Goal: Find contact information: Find contact information

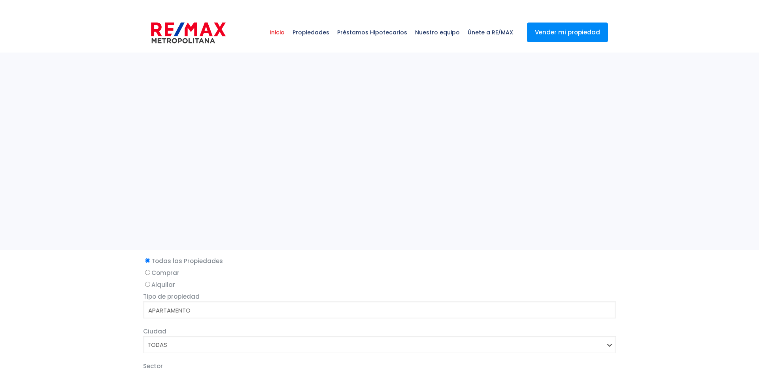
select select
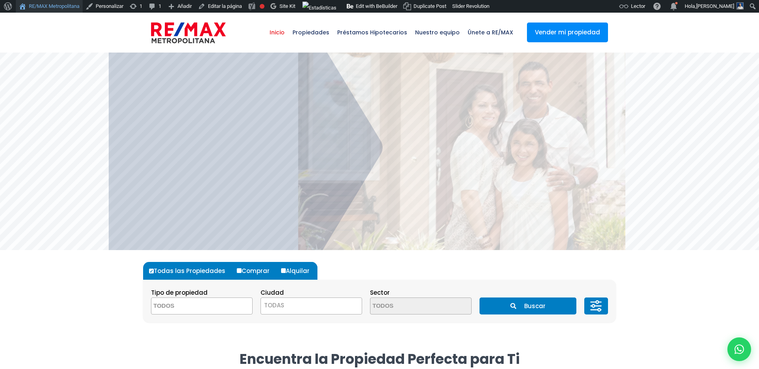
click at [53, 9] on link "RE/MAX Metropolitana" at bounding box center [49, 6] width 67 height 13
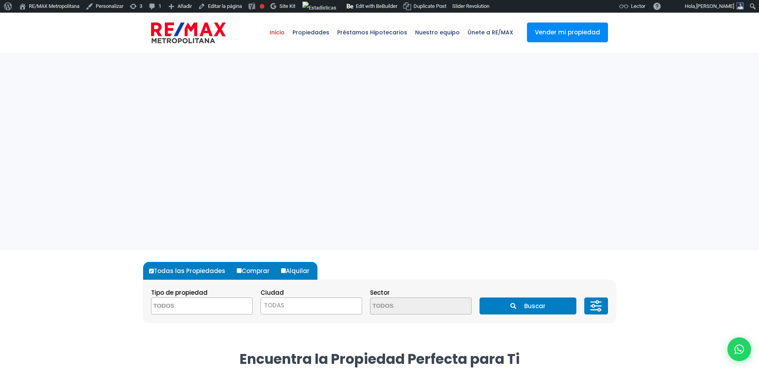
select select
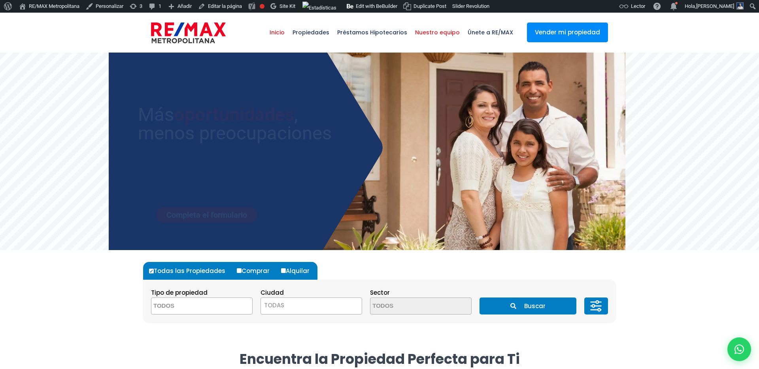
click at [446, 37] on span "Nuestro equipo" at bounding box center [437, 33] width 53 height 24
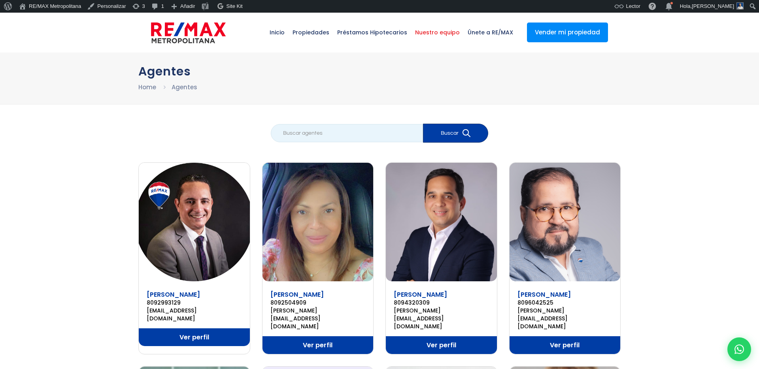
click at [318, 138] on input "search" at bounding box center [347, 133] width 152 height 18
type input "[PERSON_NAME]"
click at [423, 124] on button "Buscar" at bounding box center [455, 133] width 65 height 19
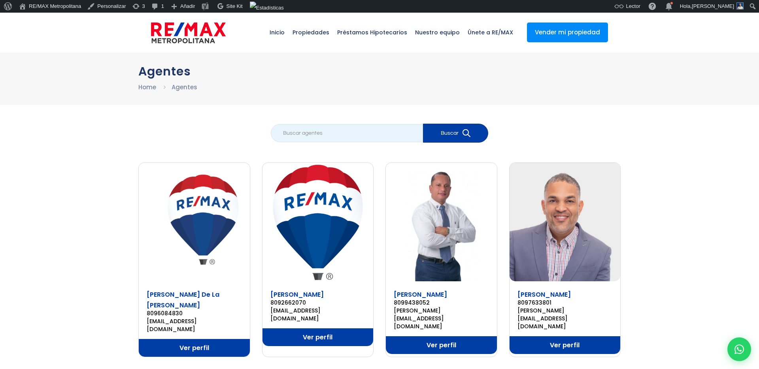
click at [357, 138] on input "search" at bounding box center [347, 133] width 152 height 18
type input "carrion"
click at [423, 124] on button "Buscar" at bounding box center [455, 133] width 65 height 19
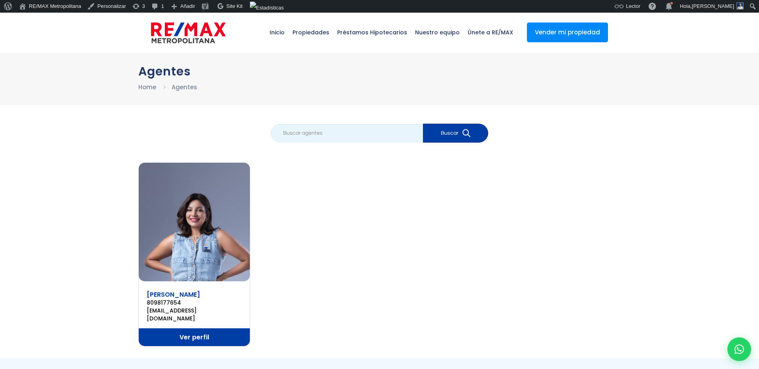
click at [320, 136] on input "search" at bounding box center [347, 133] width 152 height 18
type input "yaneris"
click at [423, 124] on button "Buscar" at bounding box center [455, 133] width 65 height 19
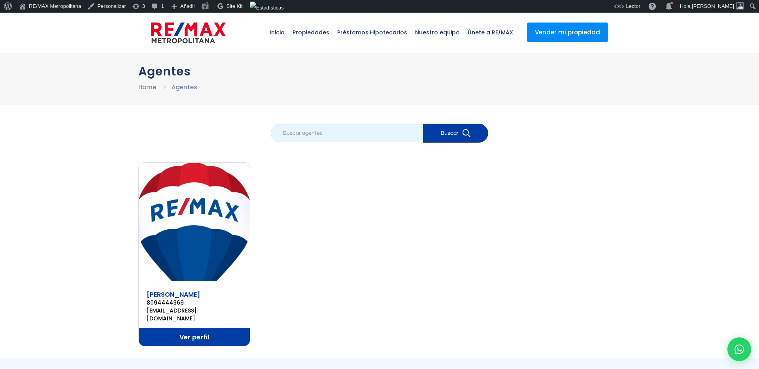
click at [300, 136] on input "search" at bounding box center [347, 133] width 152 height 18
type input "[PERSON_NAME]"
click at [423, 124] on button "Buscar" at bounding box center [455, 133] width 65 height 19
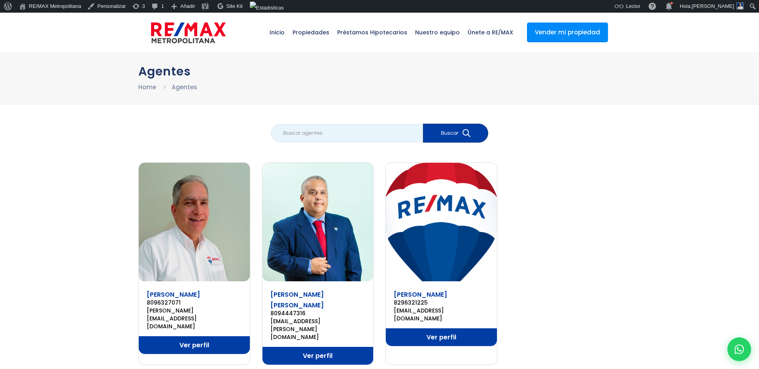
click at [313, 132] on input "search" at bounding box center [347, 133] width 152 height 18
type input "[PERSON_NAME]"
click at [423, 124] on button "Buscar" at bounding box center [455, 133] width 65 height 19
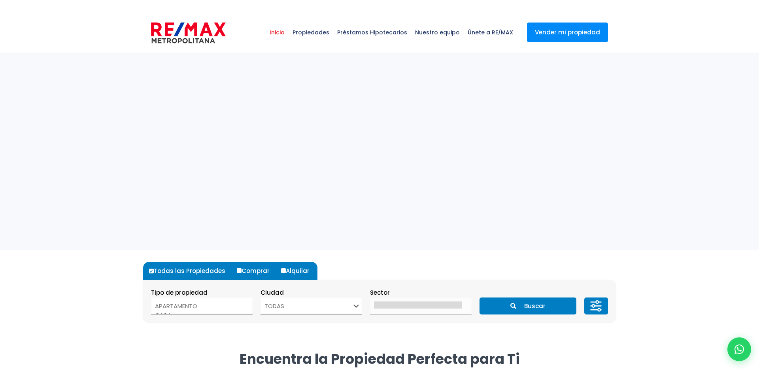
select select
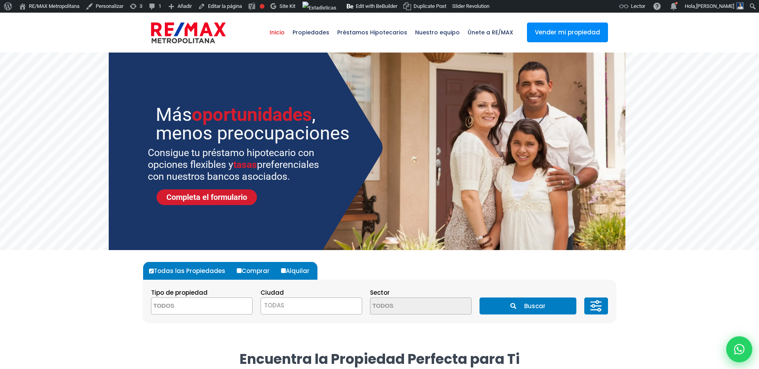
click at [729, 346] on div at bounding box center [739, 349] width 26 height 26
type input "Franklin"
type input "[PERSON_NAME]"
type input "[PERSON_NAME][EMAIL_ADDRESS][PERSON_NAME][DOMAIN_NAME]"
type input "[PHONE_NUMBER]"
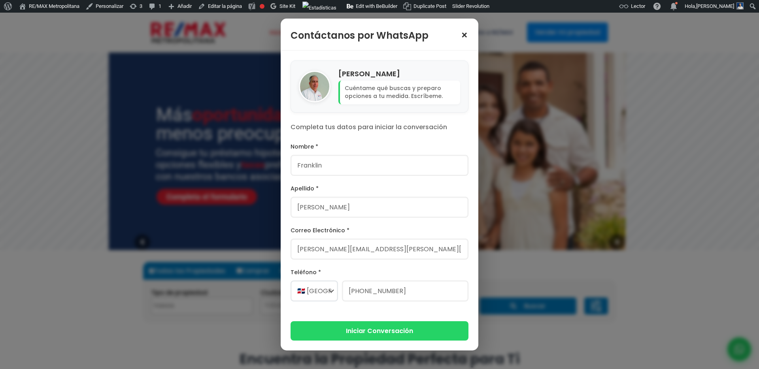
click at [461, 32] on span "×" at bounding box center [464, 35] width 8 height 11
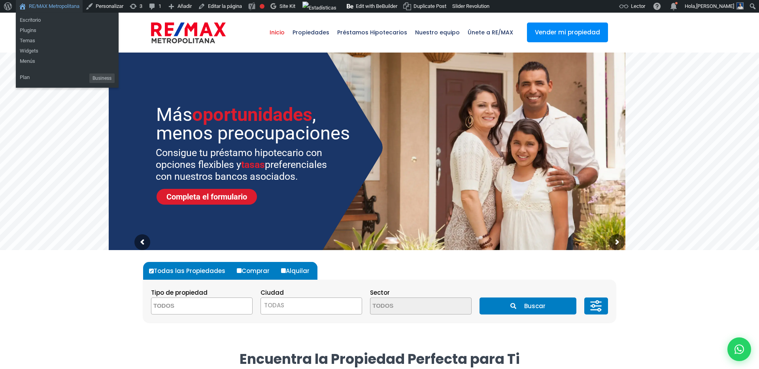
click at [59, 5] on link "RE/MAX Metropolitana" at bounding box center [49, 6] width 67 height 13
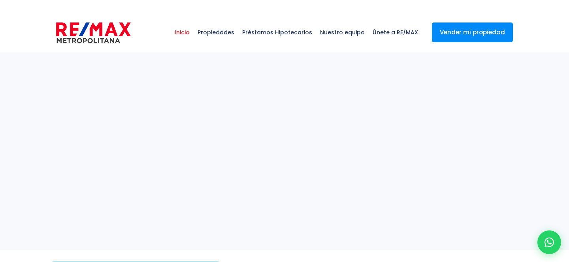
select select
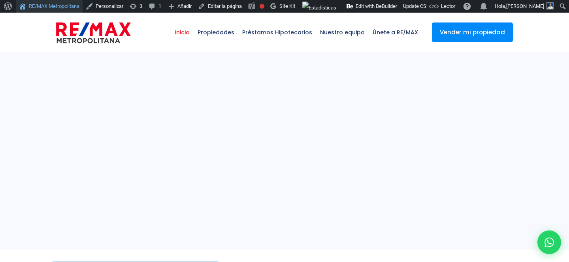
click at [55, 8] on link "RE/MAX Metropolitana" at bounding box center [49, 6] width 67 height 13
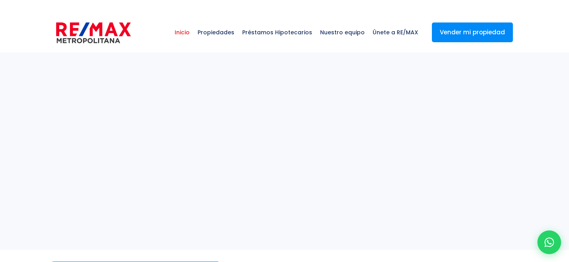
select select
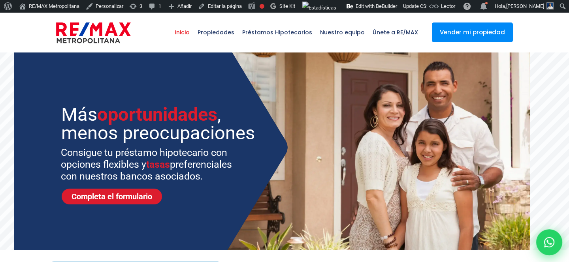
click at [548, 240] on icon at bounding box center [549, 242] width 10 height 10
type input "Franklin"
type input "[PERSON_NAME]"
type input "[PERSON_NAME][EMAIL_ADDRESS][PERSON_NAME][DOMAIN_NAME]"
type input "[PHONE_NUMBER]"
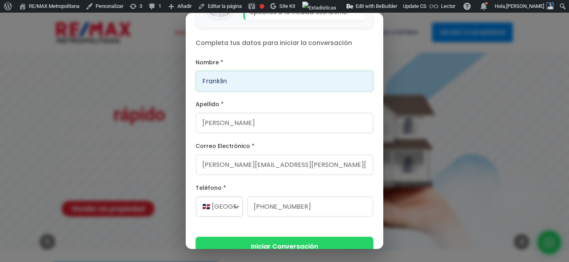
scroll to position [90, 0]
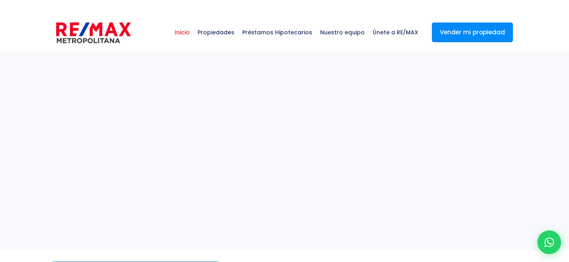
select select
